Goal: Navigation & Orientation: Find specific page/section

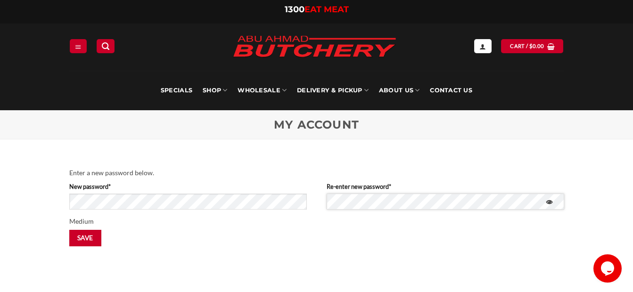
click at [69, 230] on button "Save" at bounding box center [85, 238] width 32 height 16
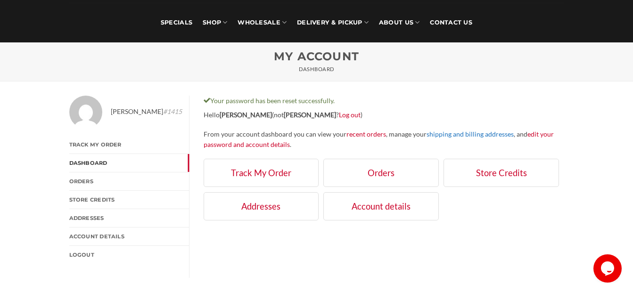
scroll to position [94, 0]
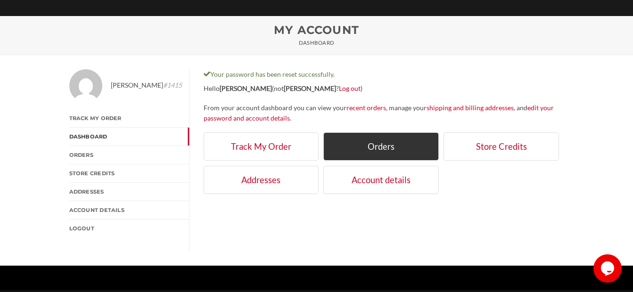
click at [380, 144] on link "Orders" at bounding box center [380, 146] width 115 height 28
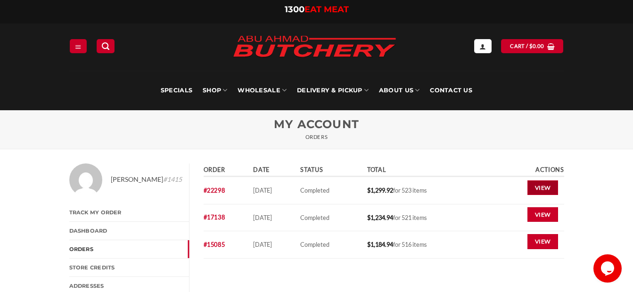
click at [546, 186] on link "View" at bounding box center [542, 188] width 31 height 15
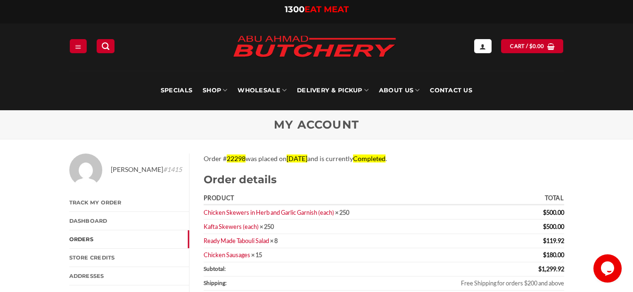
click at [83, 238] on link "Orders" at bounding box center [129, 239] width 120 height 18
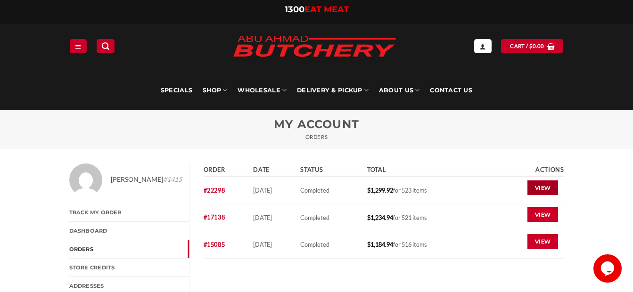
click at [541, 183] on link "View" at bounding box center [542, 188] width 31 height 15
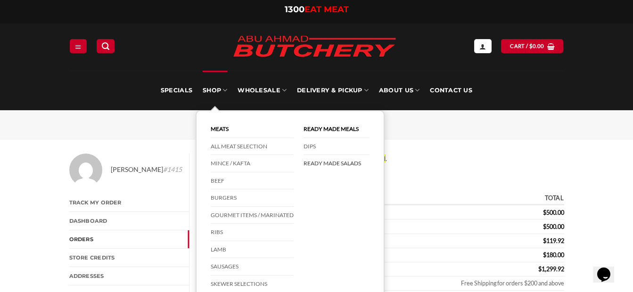
drag, startPoint x: 319, startPoint y: 164, endPoint x: 324, endPoint y: 164, distance: 5.7
click at [319, 164] on link "Ready Made Salads" at bounding box center [337, 163] width 66 height 17
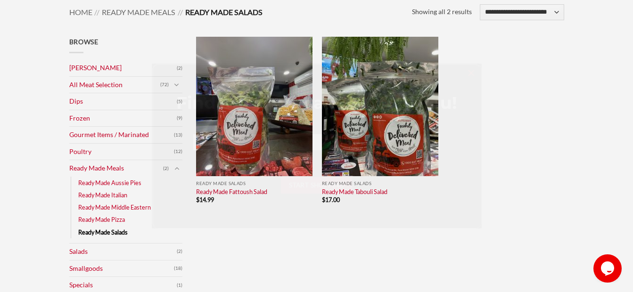
scroll to position [141, 0]
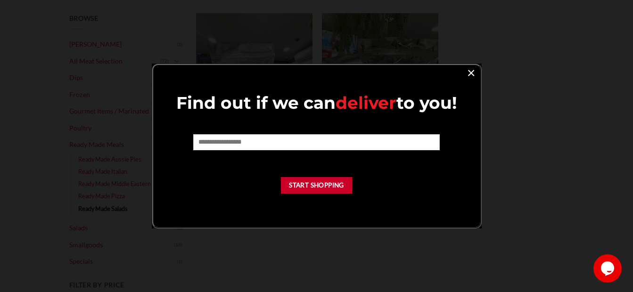
click at [470, 71] on link "×" at bounding box center [471, 72] width 14 height 13
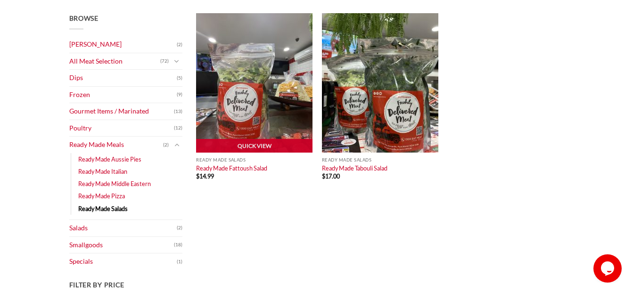
click at [259, 96] on img at bounding box center [254, 83] width 116 height 140
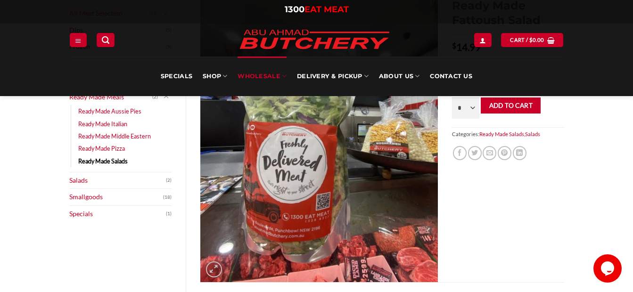
scroll to position [94, 0]
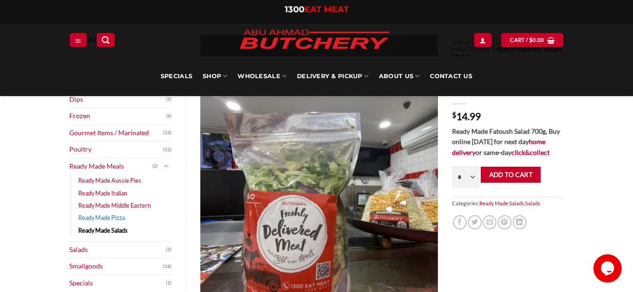
drag, startPoint x: 104, startPoint y: 220, endPoint x: 123, endPoint y: 217, distance: 19.6
click at [104, 219] on link "Ready Made Pizza" at bounding box center [101, 218] width 47 height 12
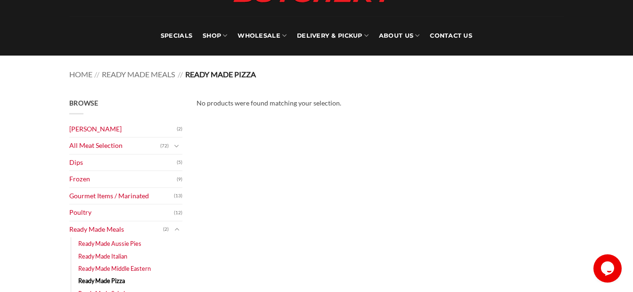
scroll to position [94, 0]
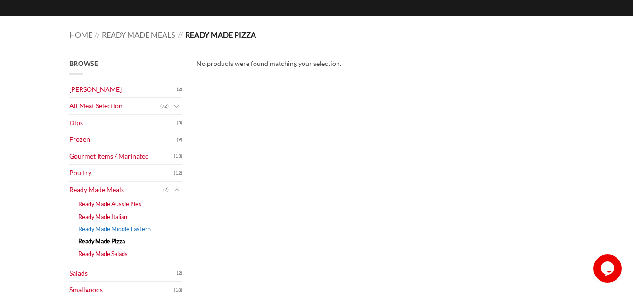
click at [117, 226] on link "Ready Made Middle Eastern" at bounding box center [114, 229] width 73 height 12
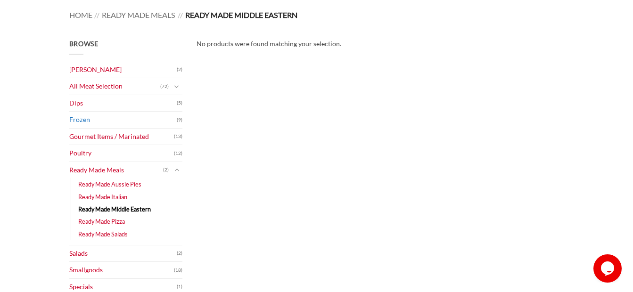
scroll to position [189, 0]
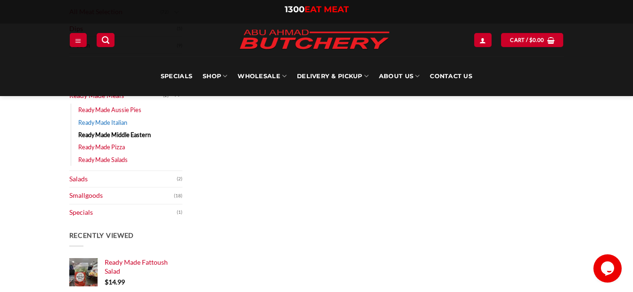
click at [110, 123] on link "Ready Made Italian" at bounding box center [102, 122] width 49 height 12
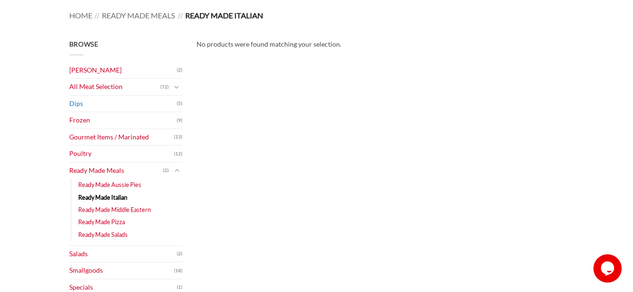
scroll to position [141, 0]
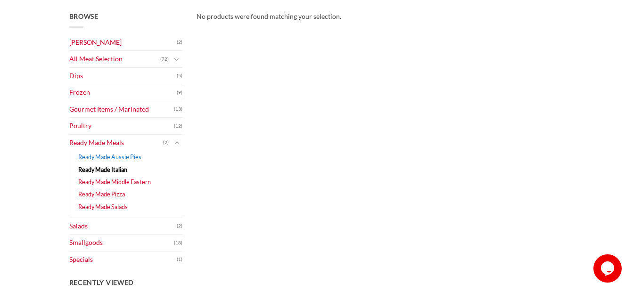
click at [112, 155] on link "Ready Made Aussie Pies" at bounding box center [109, 157] width 63 height 12
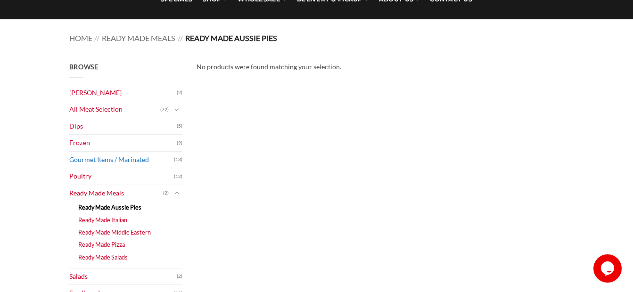
scroll to position [94, 0]
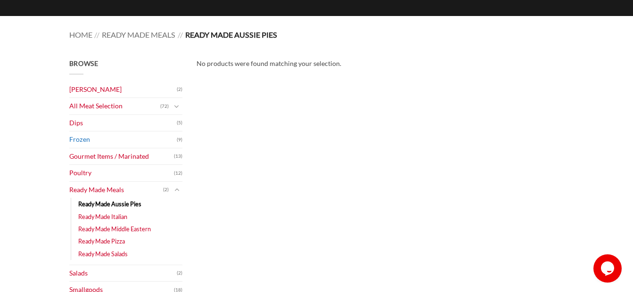
drag, startPoint x: 79, startPoint y: 137, endPoint x: 114, endPoint y: 134, distance: 34.5
click at [79, 137] on link "Frozen" at bounding box center [122, 140] width 107 height 16
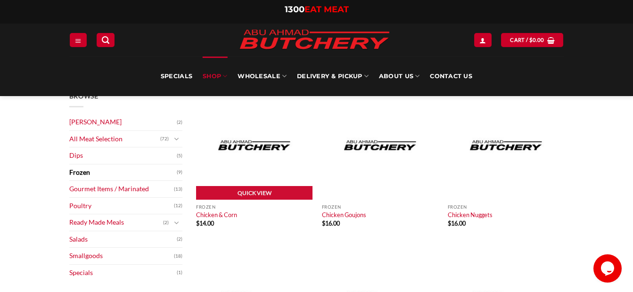
scroll to position [47, 0]
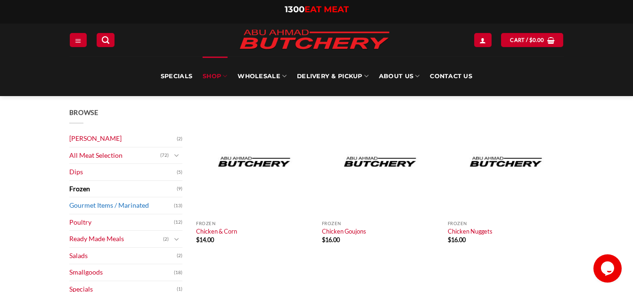
click at [91, 205] on link "Gourmet Items / Marinated" at bounding box center [121, 205] width 105 height 16
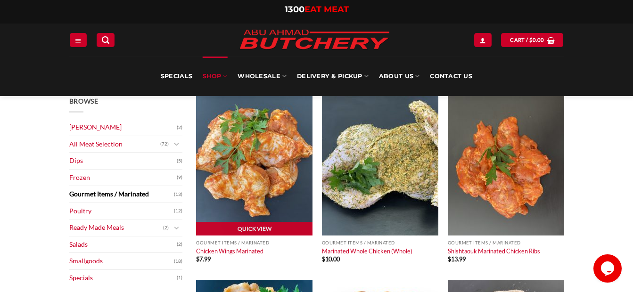
scroll to position [47, 0]
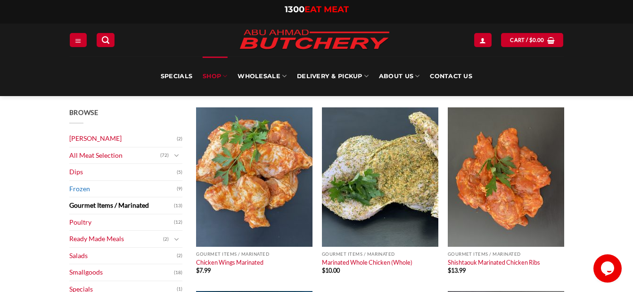
drag, startPoint x: 76, startPoint y: 188, endPoint x: 85, endPoint y: 185, distance: 9.3
click at [77, 187] on link "Frozen" at bounding box center [122, 189] width 107 height 16
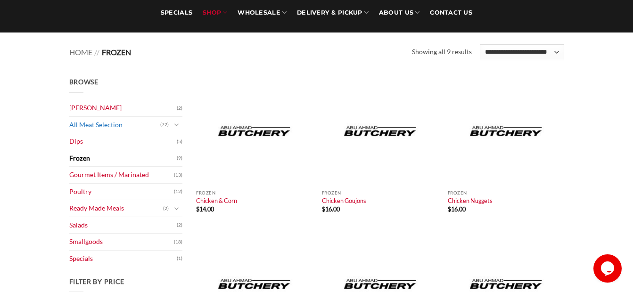
scroll to position [94, 0]
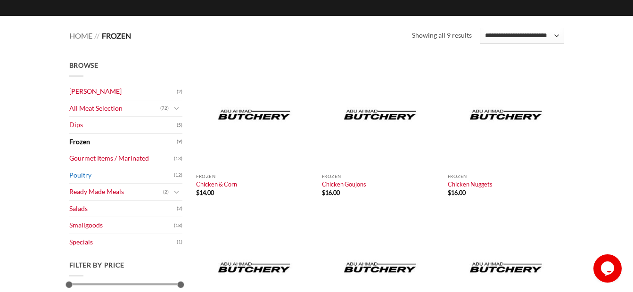
click at [79, 171] on link "Poultry" at bounding box center [121, 175] width 105 height 16
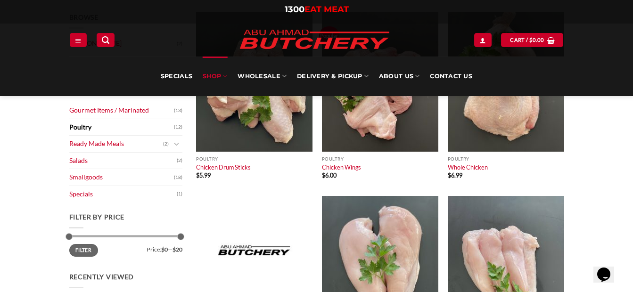
scroll to position [141, 0]
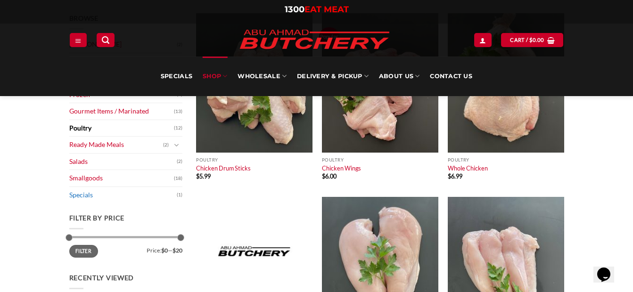
click at [84, 196] on link "Specials" at bounding box center [122, 195] width 107 height 16
